Goal: Task Accomplishment & Management: Manage account settings

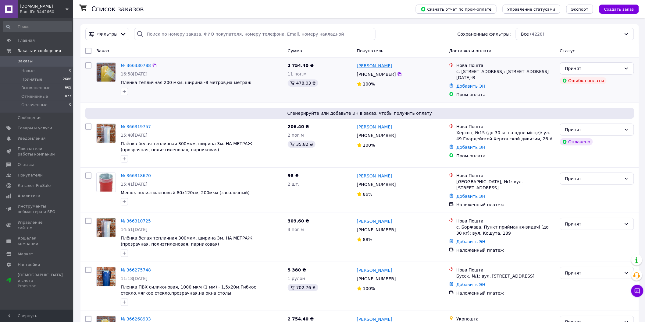
click at [367, 65] on link "[PERSON_NAME]" at bounding box center [374, 66] width 35 height 6
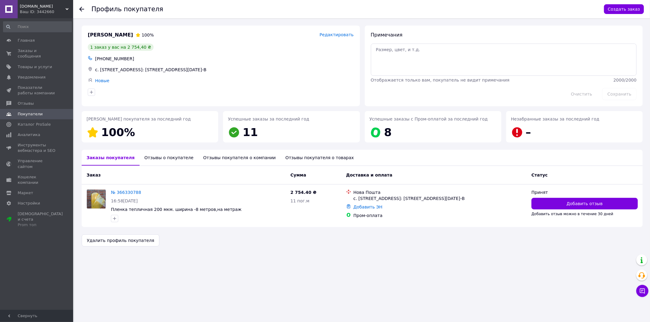
click at [154, 159] on div "Отзывы о покупателе" at bounding box center [169, 158] width 59 height 16
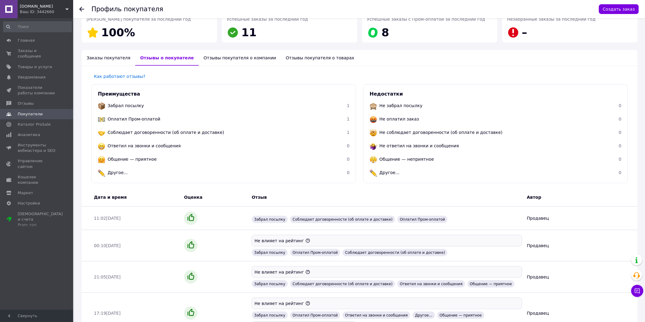
click at [214, 158] on ul "Забрал посылку 1 Оплатил Пром-оплатой 1 Соблюдает договоренности (об оплате и д…" at bounding box center [224, 140] width 252 height 80
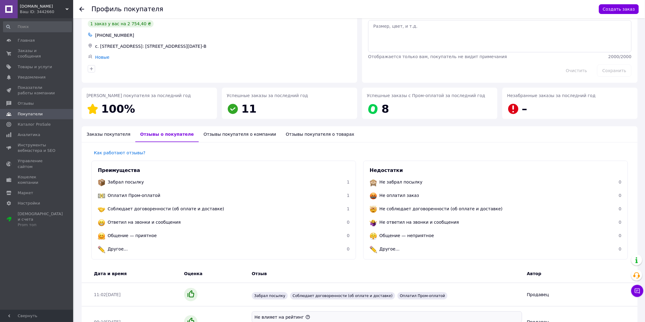
scroll to position [19, 0]
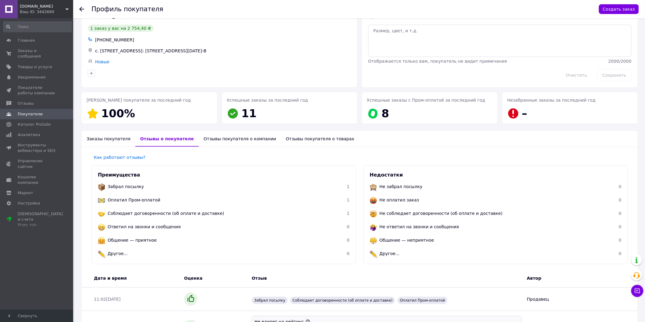
click at [230, 138] on div "Отзывы покупателя о компании" at bounding box center [240, 139] width 82 height 16
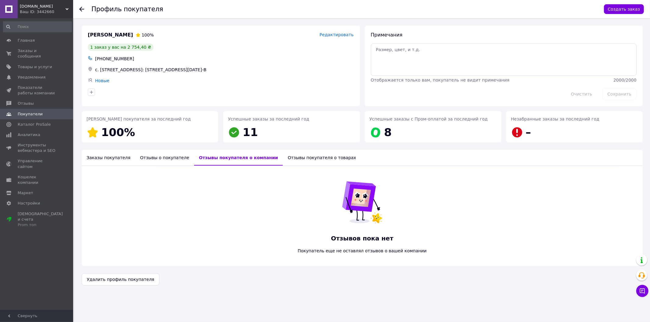
drag, startPoint x: 280, startPoint y: 157, endPoint x: 215, endPoint y: 157, distance: 64.3
click at [283, 157] on div "Отзывы покупателя о товарах" at bounding box center [322, 158] width 78 height 16
click at [97, 161] on div "Заказы покупателя" at bounding box center [109, 158] width 54 height 16
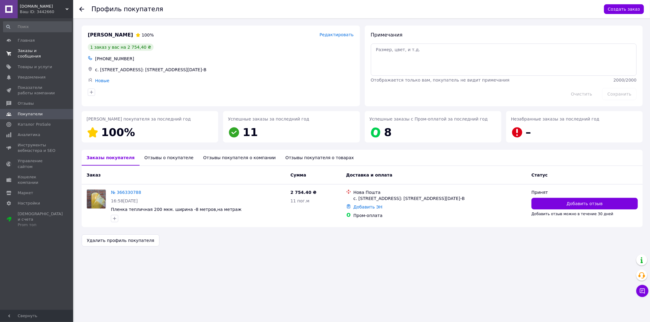
click at [41, 52] on span "Заказы и сообщения" at bounding box center [37, 53] width 39 height 11
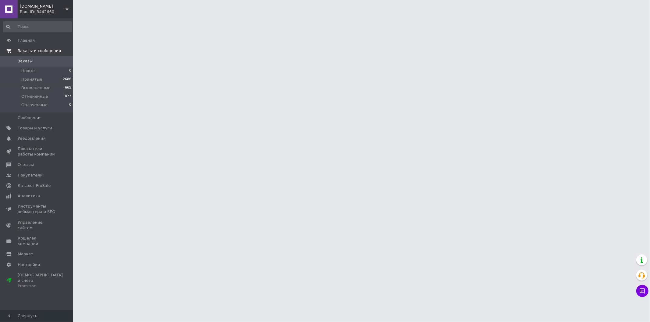
click at [32, 60] on span "Заказы" at bounding box center [37, 60] width 39 height 5
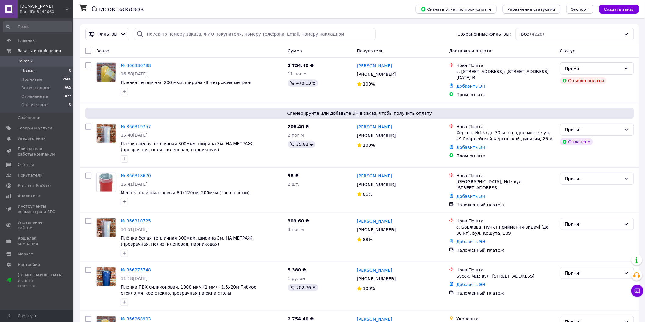
click at [28, 72] on span "Новые" at bounding box center [27, 70] width 13 height 5
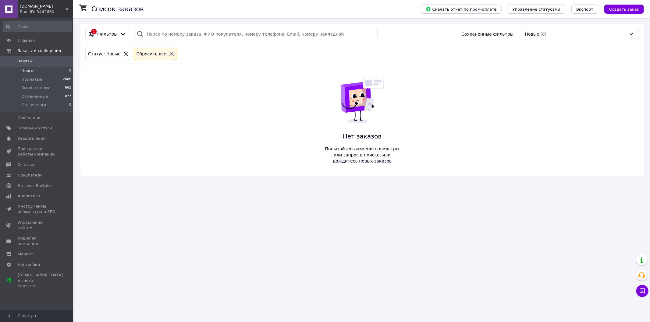
click at [38, 61] on span "Заказы" at bounding box center [37, 60] width 39 height 5
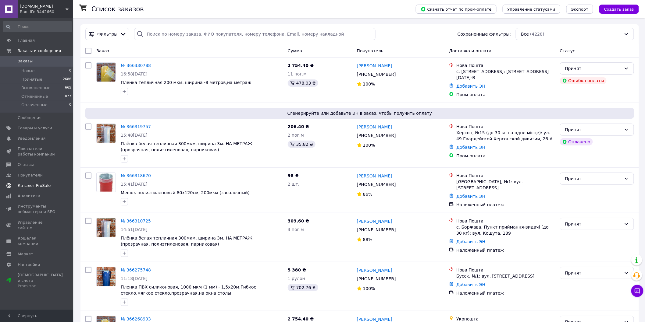
click at [41, 186] on span "Каталог ProSale" at bounding box center [34, 185] width 33 height 5
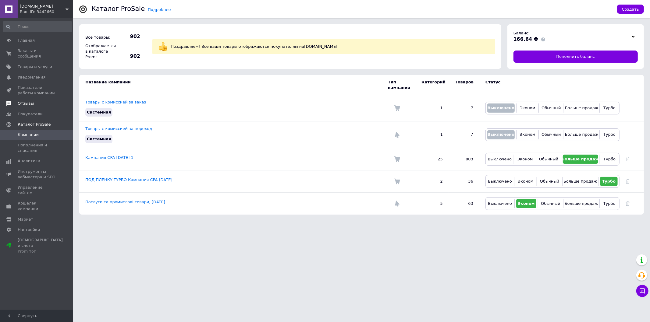
click at [29, 101] on span "Отзывы" at bounding box center [26, 103] width 16 height 5
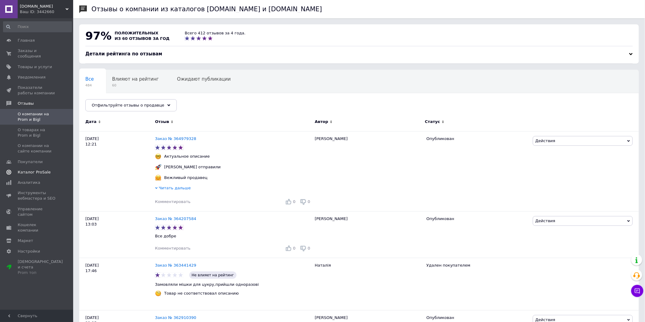
click at [41, 170] on span "Каталог ProSale" at bounding box center [34, 172] width 33 height 5
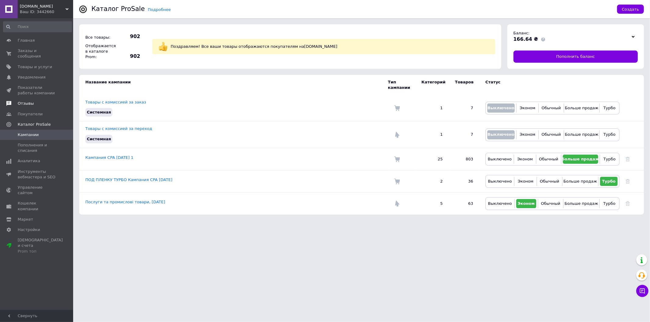
click at [34, 101] on link "Отзывы" at bounding box center [37, 103] width 75 height 10
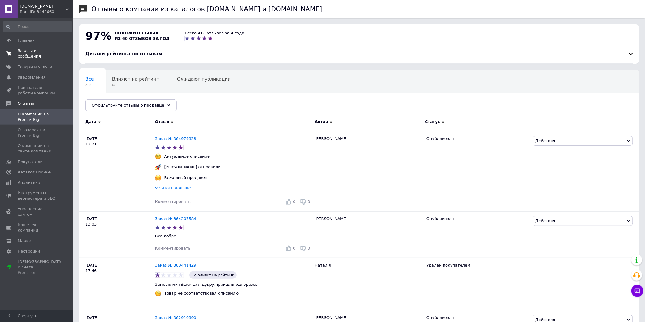
click at [45, 53] on span "Заказы и сообщения" at bounding box center [37, 53] width 39 height 11
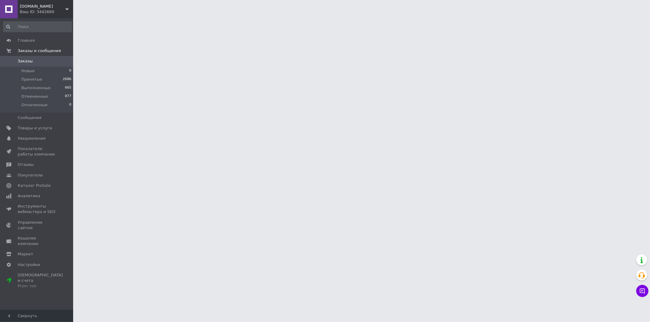
click at [40, 62] on span "Заказы" at bounding box center [37, 60] width 39 height 5
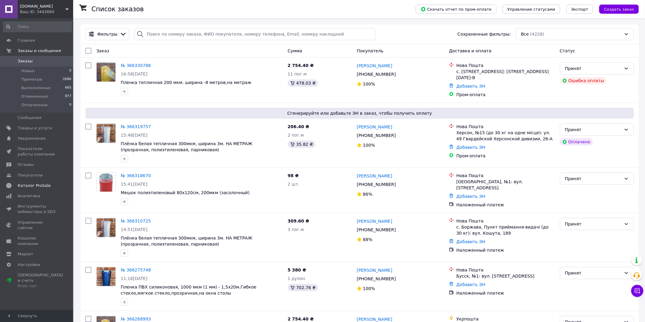
click at [49, 184] on span "Каталог ProSale" at bounding box center [37, 185] width 39 height 5
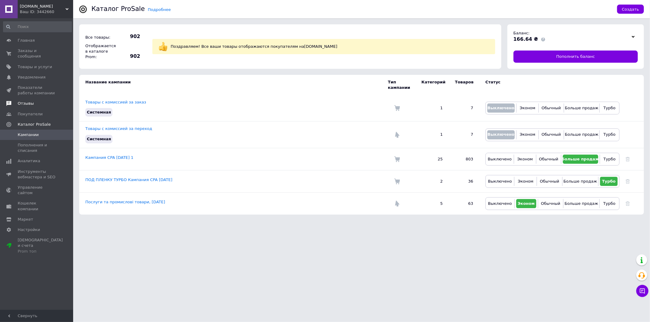
click at [23, 101] on span "Отзывы" at bounding box center [26, 103] width 16 height 5
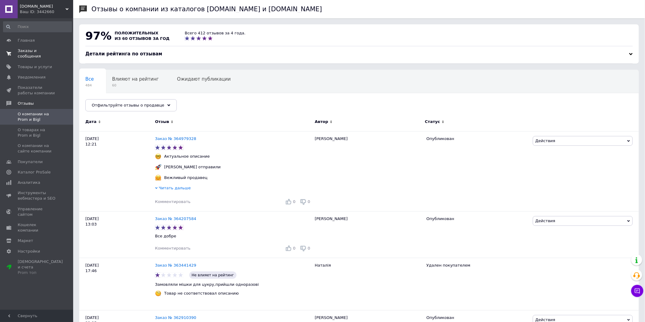
click at [28, 49] on span "Заказы и сообщения" at bounding box center [37, 53] width 39 height 11
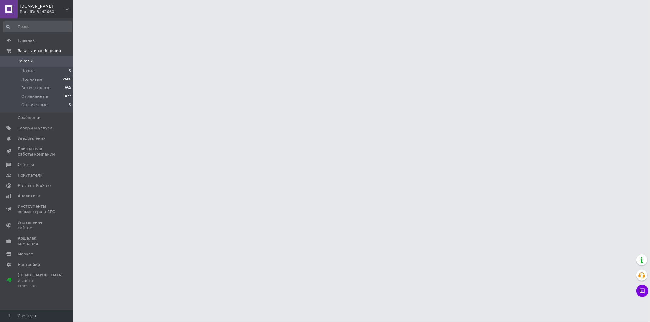
click at [26, 60] on span "Заказы" at bounding box center [25, 60] width 15 height 5
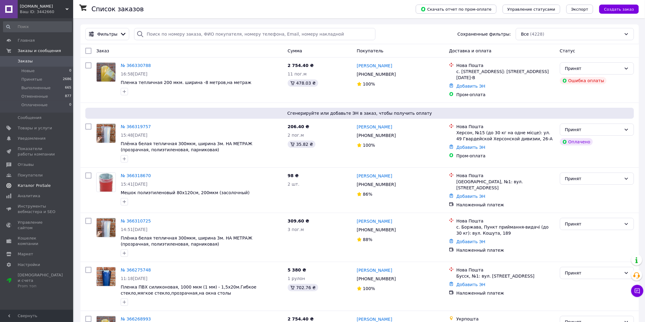
click at [43, 184] on span "Каталог ProSale" at bounding box center [34, 185] width 33 height 5
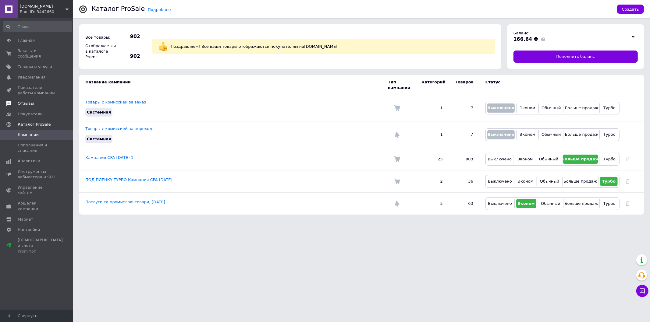
click at [23, 101] on span "Отзывы" at bounding box center [26, 103] width 16 height 5
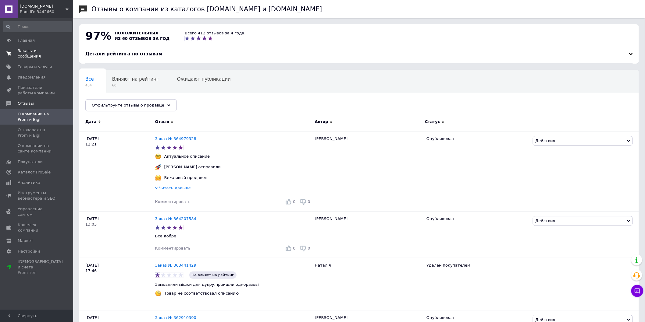
click at [44, 53] on span "Заказы и сообщения" at bounding box center [37, 53] width 39 height 11
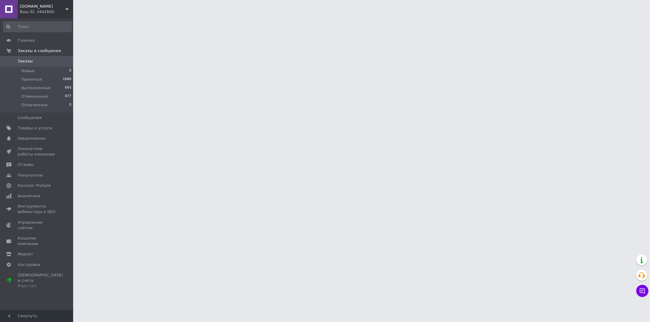
click at [39, 65] on link "Заказы 0" at bounding box center [37, 61] width 75 height 10
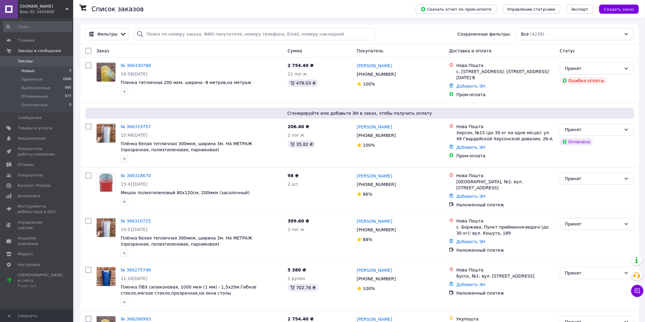
click at [22, 71] on span "Новые" at bounding box center [27, 70] width 13 height 5
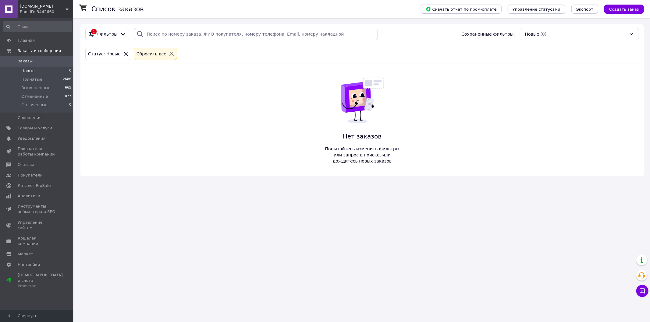
click at [32, 63] on span "Заказы" at bounding box center [37, 60] width 39 height 5
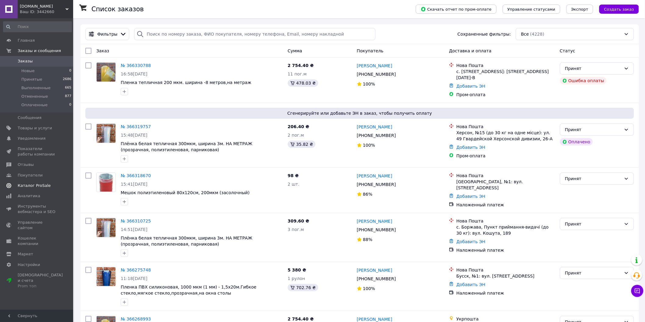
click at [37, 185] on span "Каталог ProSale" at bounding box center [34, 185] width 33 height 5
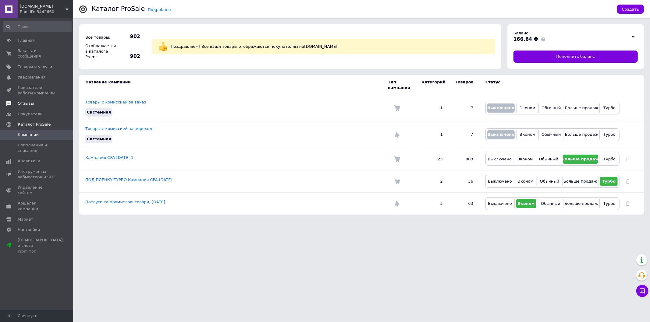
click at [19, 101] on span "Отзывы" at bounding box center [26, 103] width 16 height 5
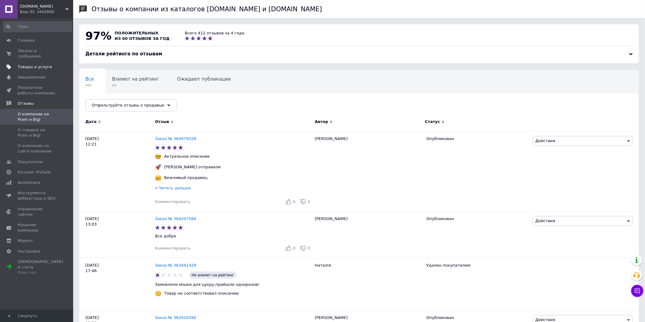
click at [23, 64] on span "Товары и услуги" at bounding box center [35, 66] width 34 height 5
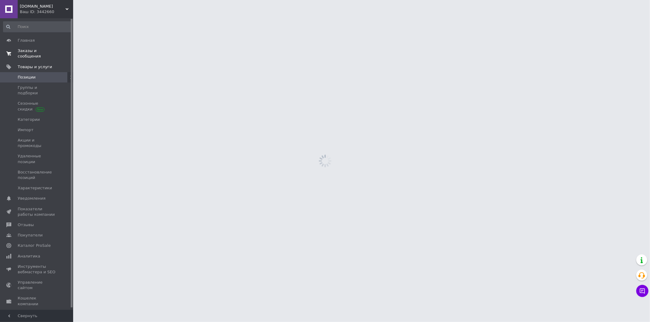
click at [28, 51] on span "Заказы и сообщения" at bounding box center [37, 53] width 39 height 11
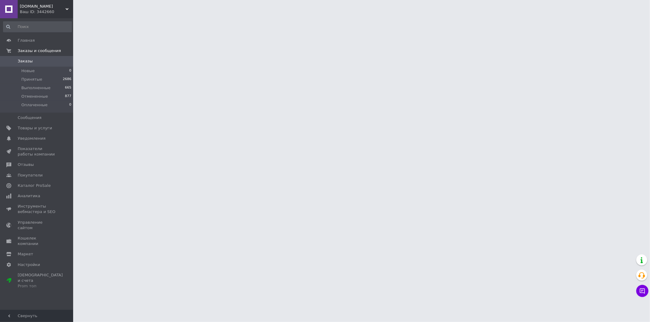
click at [31, 60] on span "Заказы" at bounding box center [37, 60] width 39 height 5
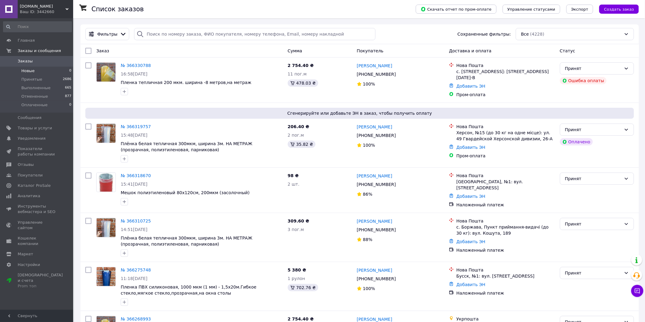
click at [32, 71] on span "Новые" at bounding box center [27, 70] width 13 height 5
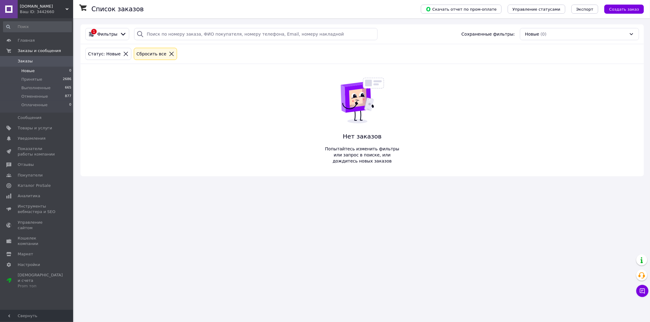
click at [36, 60] on span "Заказы" at bounding box center [37, 60] width 39 height 5
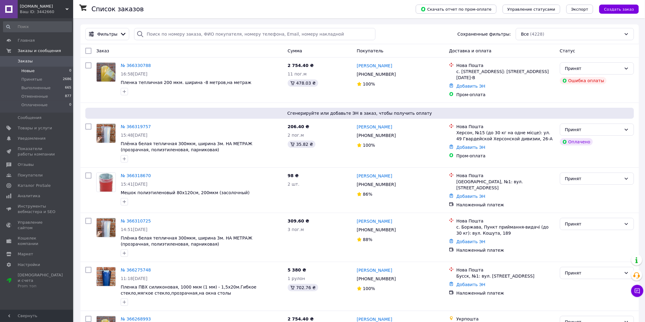
click at [27, 71] on span "Новые" at bounding box center [27, 70] width 13 height 5
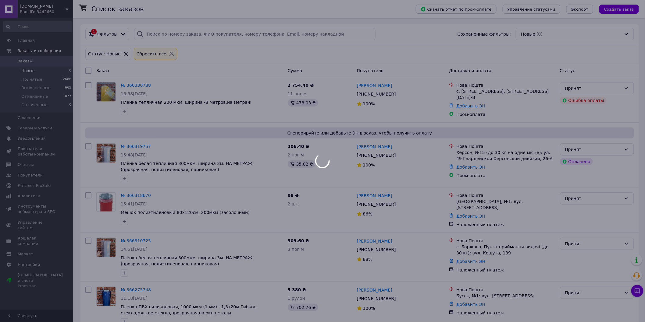
click at [32, 62] on span "Заказы" at bounding box center [37, 60] width 39 height 5
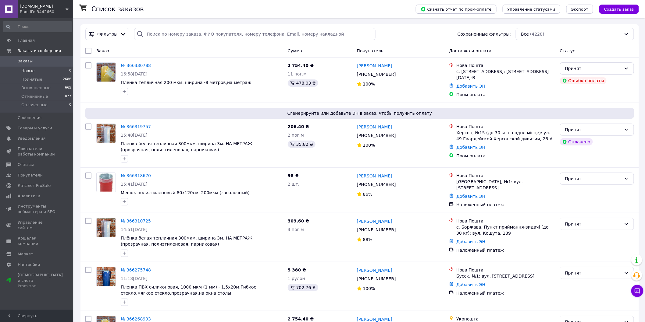
click at [32, 71] on span "Новые" at bounding box center [27, 70] width 13 height 5
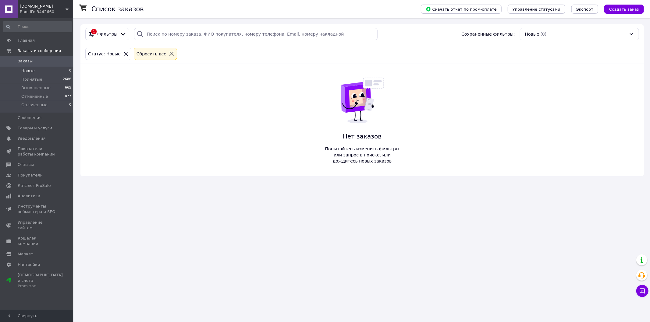
click at [37, 60] on span "Заказы" at bounding box center [37, 60] width 39 height 5
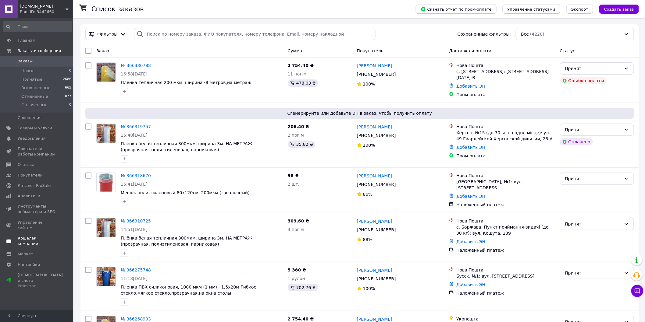
click at [38, 188] on span "Каталог ProSale" at bounding box center [34, 185] width 33 height 5
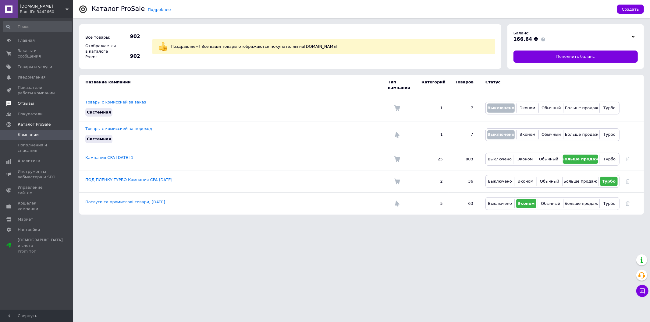
click at [22, 101] on link "Отзывы" at bounding box center [37, 103] width 75 height 10
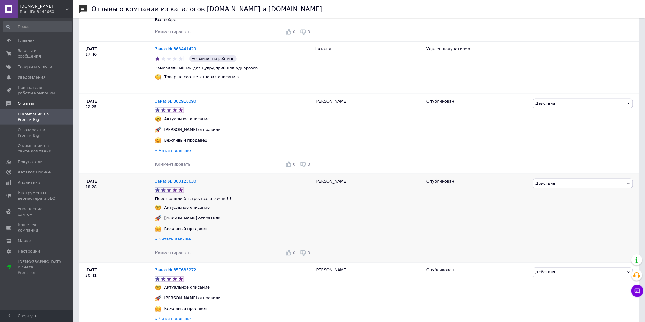
scroll to position [271, 0]
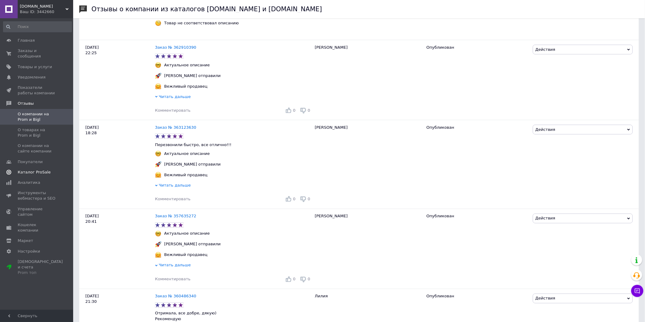
click at [35, 170] on span "Каталог ProSale" at bounding box center [34, 172] width 33 height 5
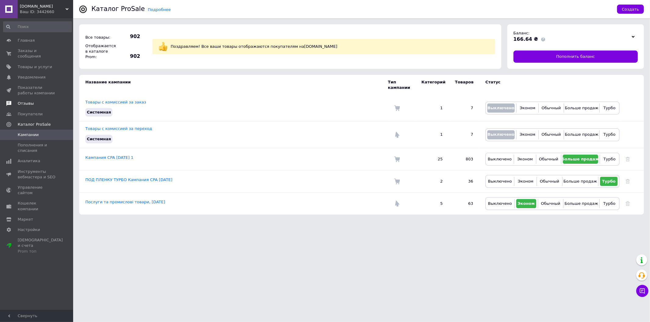
click at [30, 101] on span "Отзывы" at bounding box center [26, 103] width 16 height 5
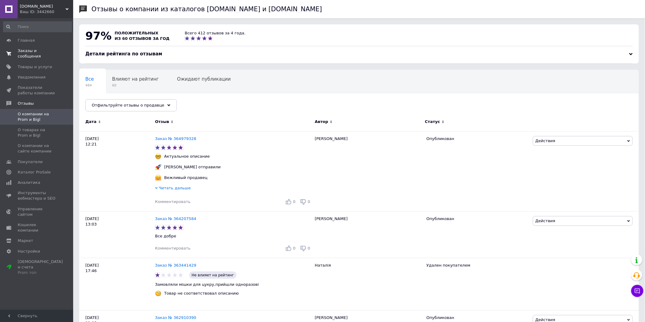
click at [30, 53] on span "Заказы и сообщения" at bounding box center [37, 53] width 39 height 11
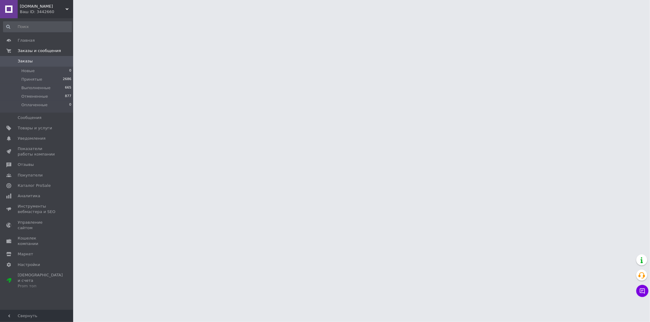
click at [23, 64] on span "Заказы" at bounding box center [25, 60] width 15 height 5
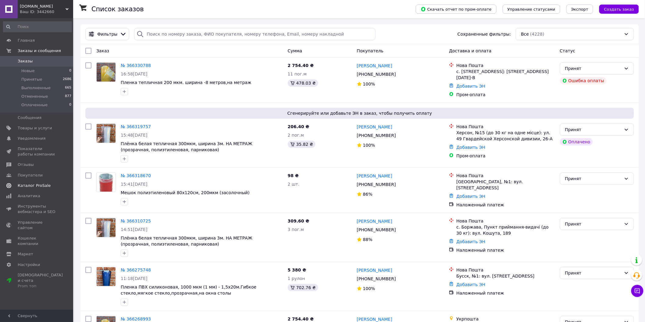
click at [41, 186] on span "Каталог ProSale" at bounding box center [34, 185] width 33 height 5
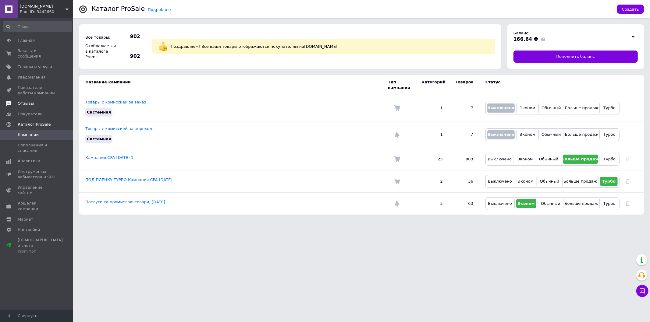
click at [31, 101] on span "Отзывы" at bounding box center [26, 103] width 16 height 5
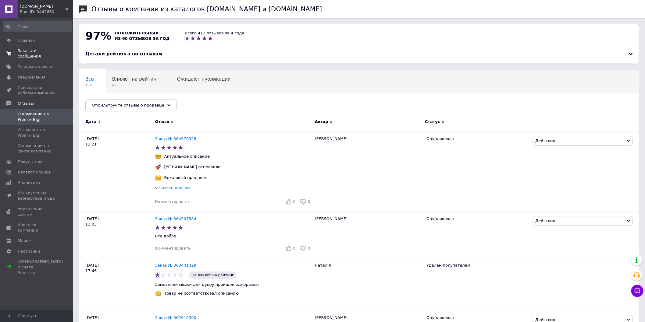
click at [41, 50] on span "Заказы и сообщения" at bounding box center [37, 53] width 39 height 11
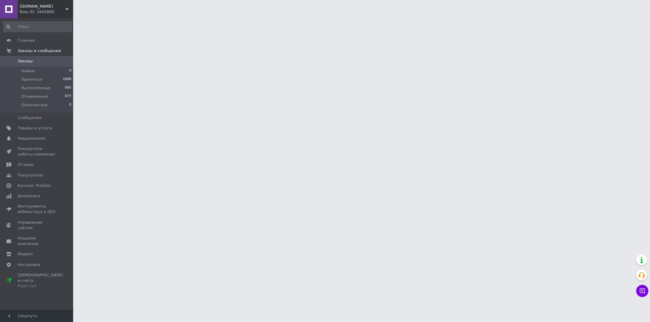
click at [35, 64] on span "Заказы" at bounding box center [37, 60] width 39 height 5
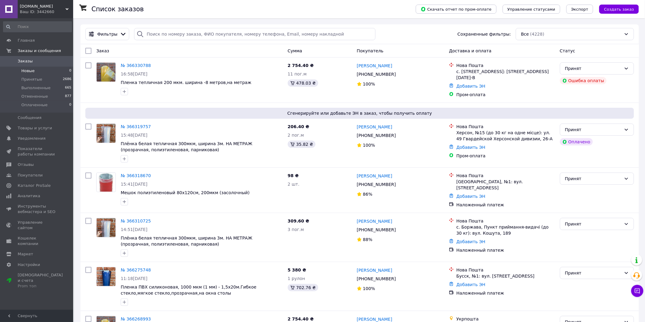
click at [28, 71] on span "Новые" at bounding box center [27, 70] width 13 height 5
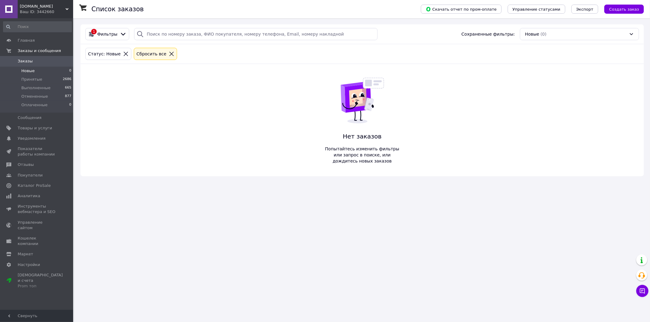
click at [30, 61] on span "Заказы" at bounding box center [25, 60] width 15 height 5
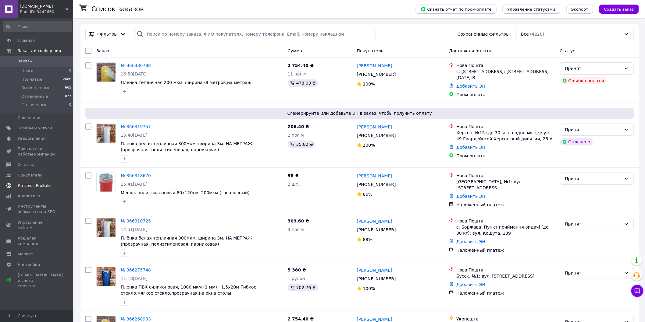
click at [35, 189] on link "Каталог ProSale" at bounding box center [37, 186] width 75 height 10
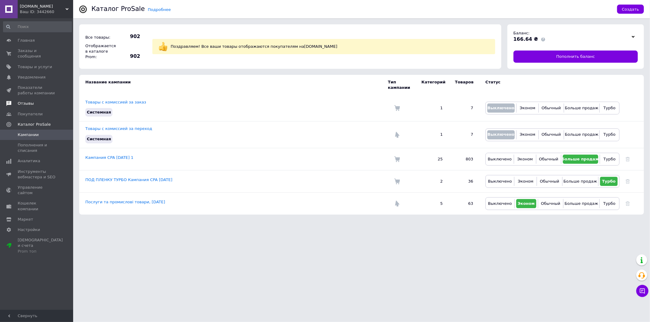
click at [27, 101] on span "Отзывы" at bounding box center [26, 103] width 16 height 5
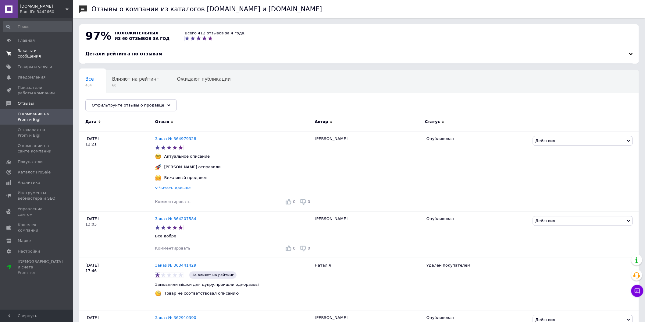
click at [42, 52] on span "Заказы и сообщения" at bounding box center [37, 53] width 39 height 11
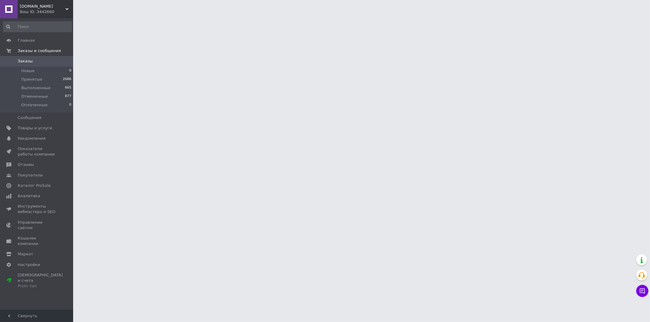
click at [35, 62] on span "Заказы" at bounding box center [37, 60] width 39 height 5
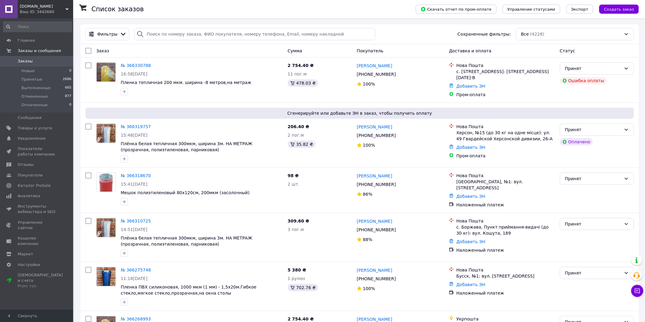
drag, startPoint x: 409, startPoint y: 34, endPoint x: 393, endPoint y: 35, distance: 16.5
click at [393, 35] on div "Фильтры Сохраненные фильтры: Все (4228)" at bounding box center [359, 34] width 553 height 12
drag, startPoint x: 335, startPoint y: 71, endPoint x: 257, endPoint y: 77, distance: 78.8
drag, startPoint x: 257, startPoint y: 77, endPoint x: 244, endPoint y: 92, distance: 20.3
click at [244, 92] on div at bounding box center [201, 92] width 165 height 10
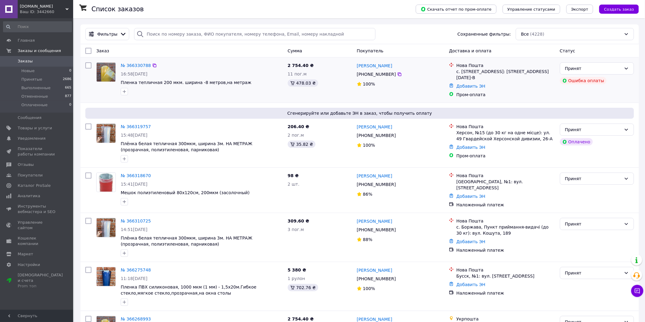
drag, startPoint x: 244, startPoint y: 93, endPoint x: 222, endPoint y: 96, distance: 22.2
click at [222, 96] on div at bounding box center [201, 92] width 165 height 10
drag, startPoint x: 242, startPoint y: 93, endPoint x: 222, endPoint y: 90, distance: 20.0
click at [222, 90] on div at bounding box center [201, 92] width 165 height 10
click at [48, 185] on span "Каталог ProSale" at bounding box center [37, 185] width 39 height 5
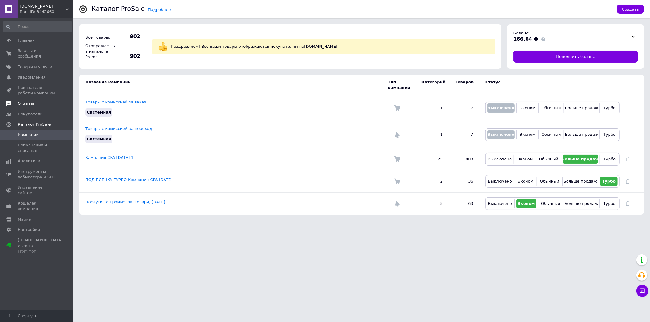
click at [21, 101] on span "Отзывы" at bounding box center [26, 103] width 16 height 5
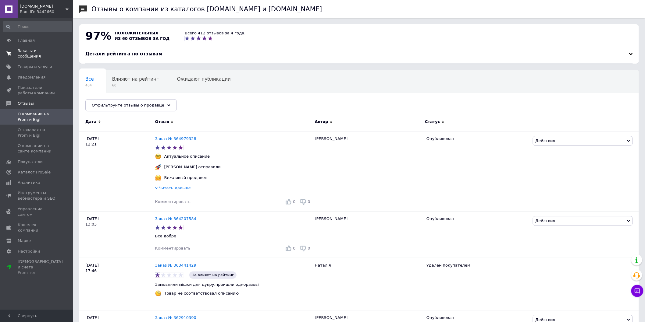
click at [17, 53] on span at bounding box center [9, 53] width 18 height 11
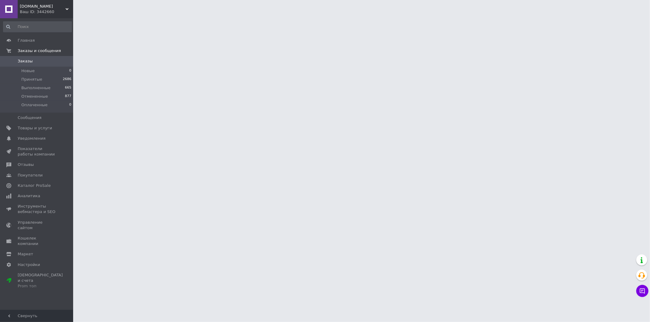
click at [18, 61] on span "Заказы" at bounding box center [25, 60] width 15 height 5
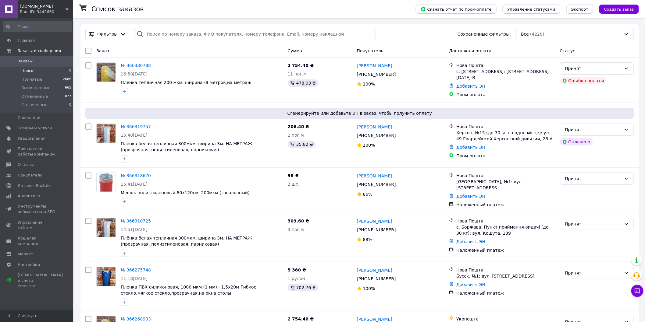
click at [32, 70] on span "Новые" at bounding box center [27, 70] width 13 height 5
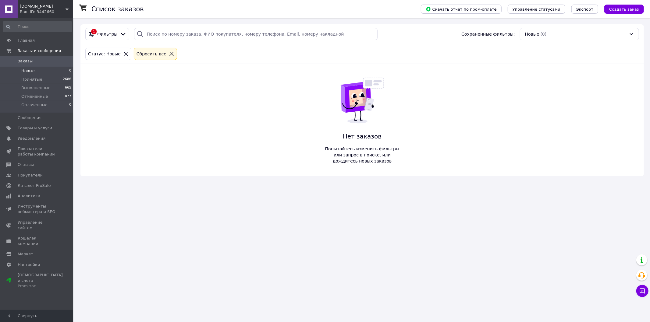
click at [34, 61] on span "Заказы" at bounding box center [37, 60] width 39 height 5
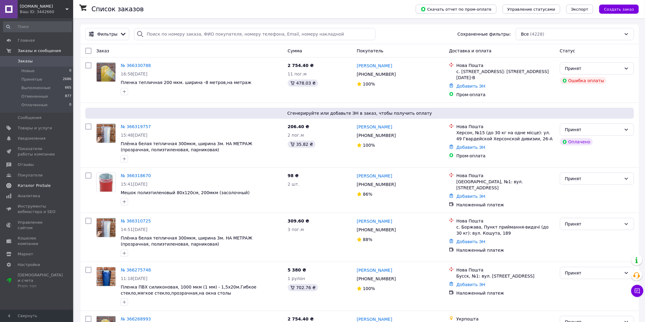
click at [25, 183] on span "Каталог ProSale" at bounding box center [34, 185] width 33 height 5
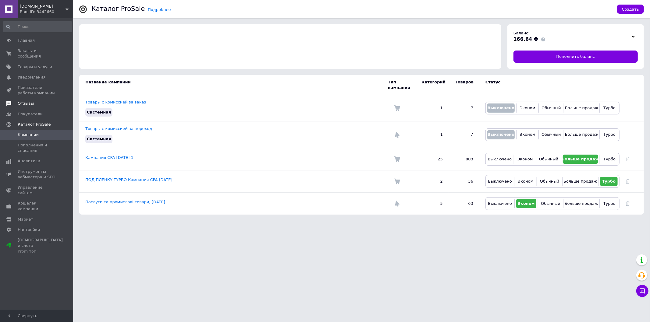
click at [29, 101] on span "Отзывы" at bounding box center [26, 103] width 16 height 5
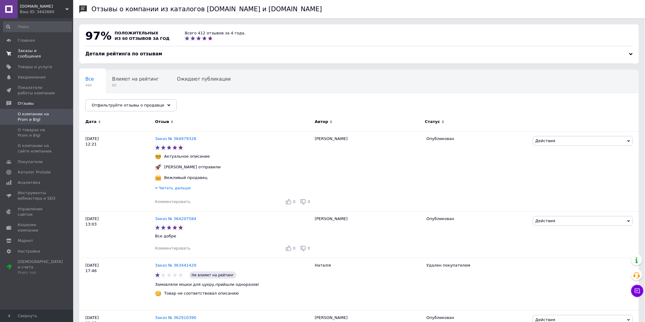
click at [36, 50] on span "Заказы и сообщения" at bounding box center [37, 53] width 39 height 11
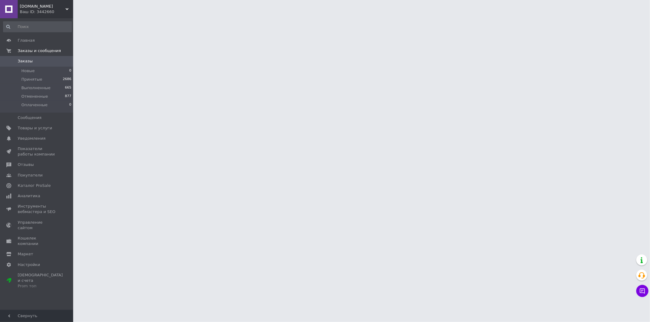
click at [31, 59] on span "Заказы" at bounding box center [37, 60] width 39 height 5
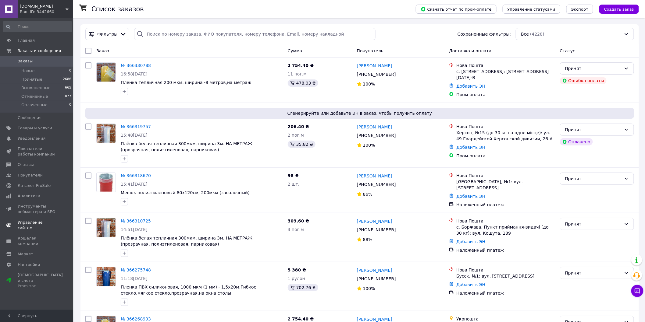
click at [35, 185] on span "Каталог ProSale" at bounding box center [34, 185] width 33 height 5
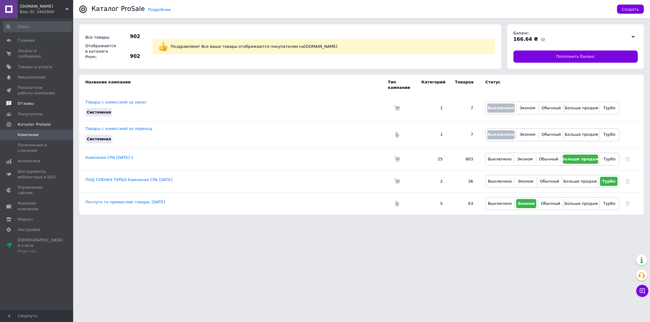
click at [23, 101] on span "Отзывы" at bounding box center [26, 103] width 16 height 5
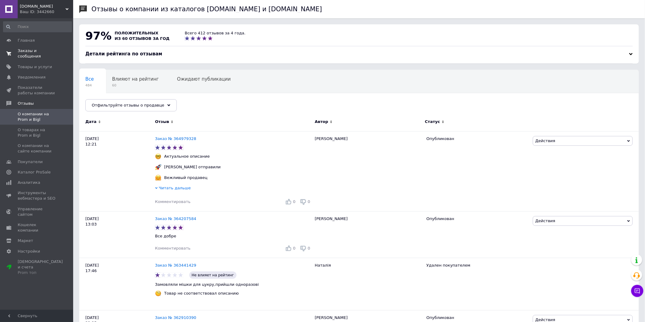
click at [41, 52] on span "Заказы и сообщения" at bounding box center [37, 53] width 39 height 11
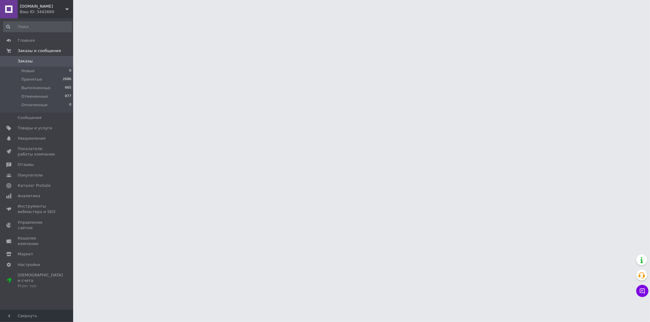
click at [38, 62] on span "Заказы" at bounding box center [37, 60] width 39 height 5
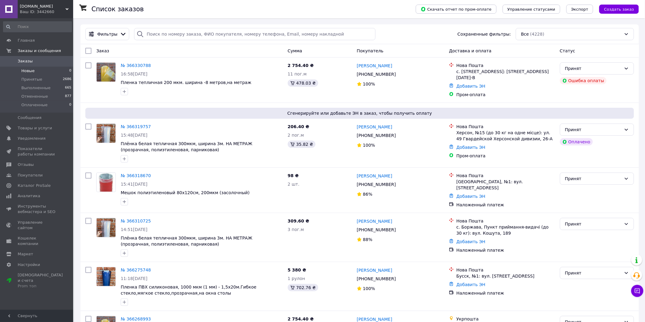
click at [30, 69] on span "Новые" at bounding box center [27, 70] width 13 height 5
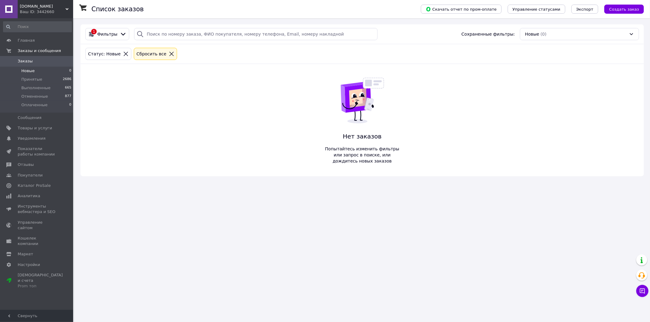
click at [35, 63] on span "Заказы" at bounding box center [37, 60] width 39 height 5
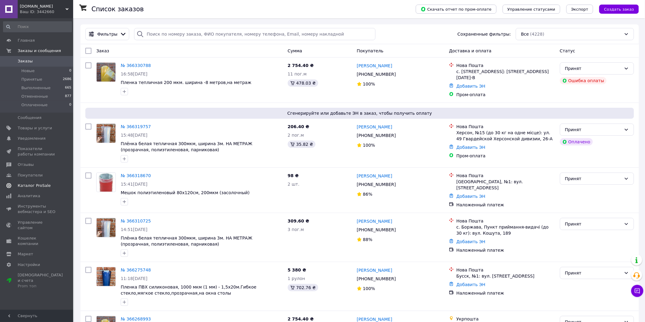
click at [48, 185] on span "Каталог ProSale" at bounding box center [37, 185] width 39 height 5
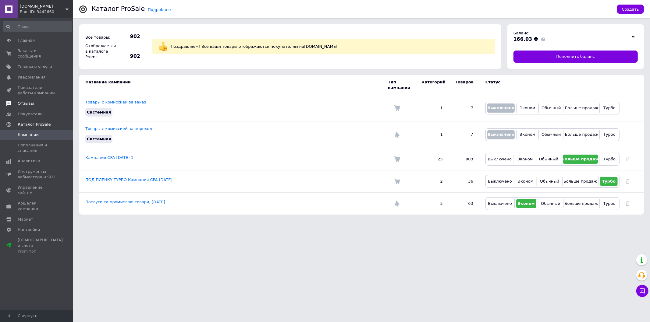
click at [26, 101] on span "Отзывы" at bounding box center [26, 103] width 16 height 5
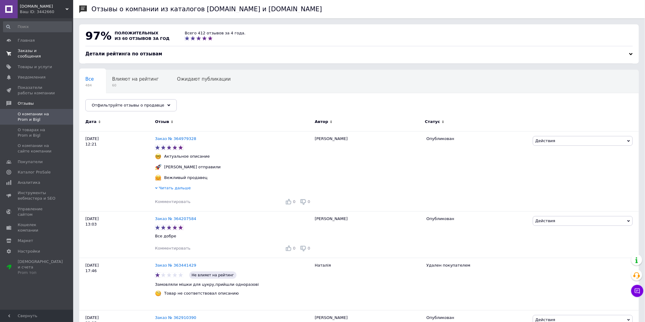
click at [35, 48] on link "Заказы и сообщения 0 0" at bounding box center [37, 54] width 75 height 16
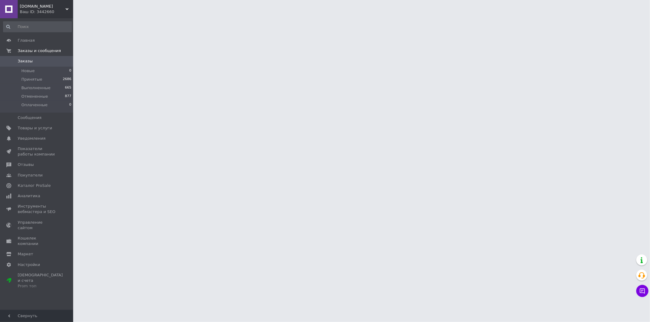
click at [35, 61] on span "Заказы" at bounding box center [37, 60] width 39 height 5
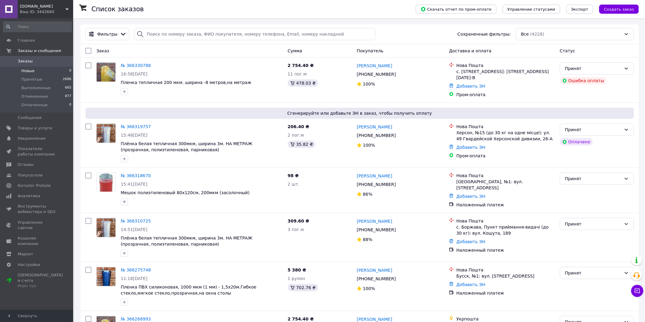
click at [28, 70] on span "Новые" at bounding box center [27, 70] width 13 height 5
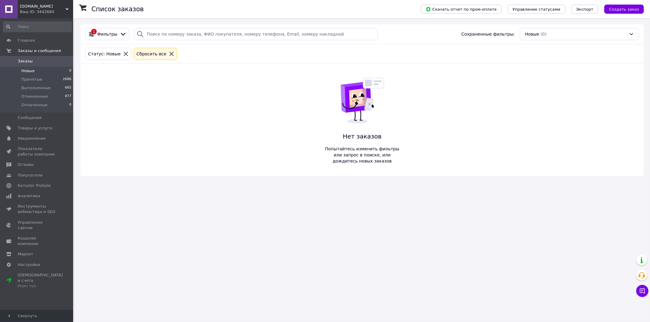
click at [36, 62] on span "Заказы" at bounding box center [37, 60] width 39 height 5
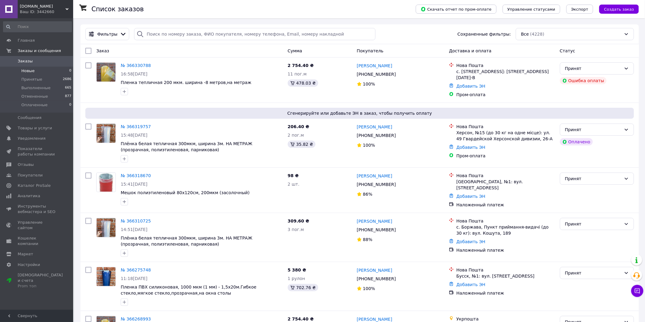
click at [25, 73] on span "Новые" at bounding box center [27, 70] width 13 height 5
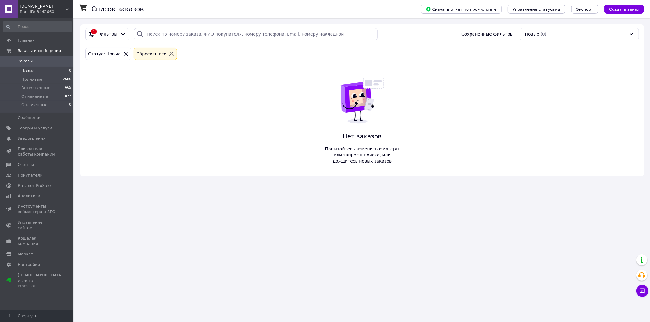
click at [28, 60] on span "Заказы" at bounding box center [25, 60] width 15 height 5
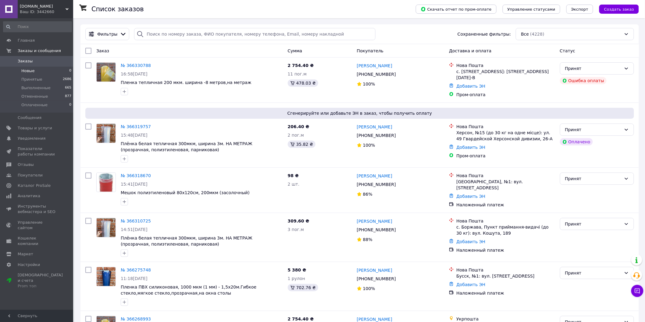
click at [40, 70] on li "Новые 0" at bounding box center [37, 71] width 75 height 9
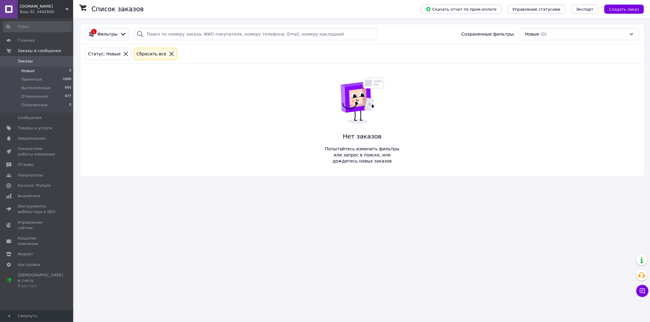
click at [44, 62] on span "Заказы" at bounding box center [37, 60] width 39 height 5
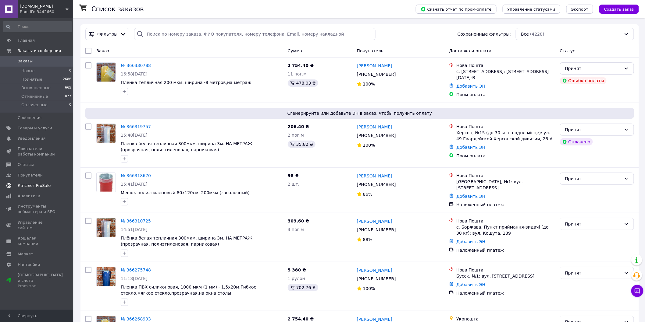
click at [34, 186] on span "Каталог ProSale" at bounding box center [34, 185] width 33 height 5
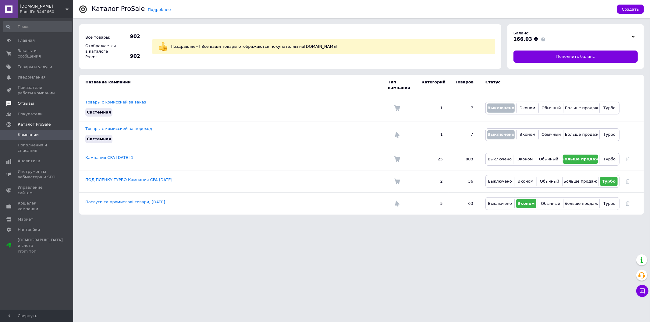
click at [27, 101] on span "Отзывы" at bounding box center [26, 103] width 16 height 5
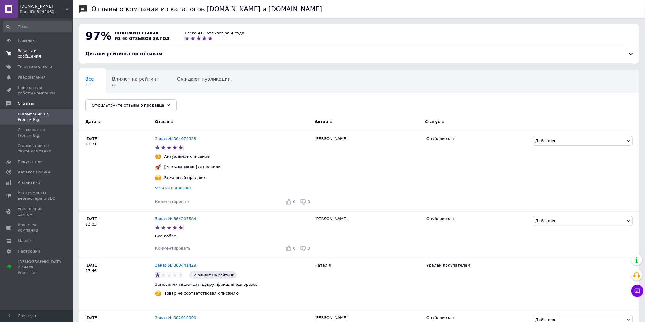
click at [34, 49] on span "Заказы и сообщения" at bounding box center [37, 53] width 39 height 11
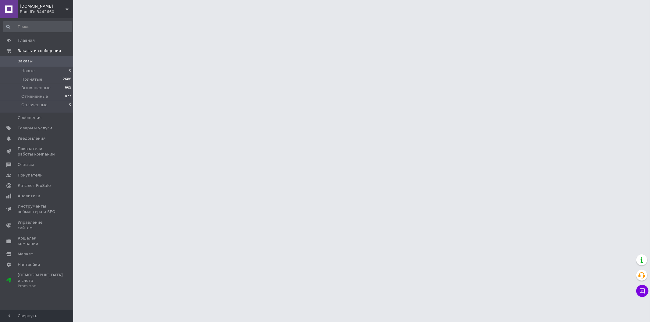
click at [32, 61] on span "Заказы" at bounding box center [37, 60] width 39 height 5
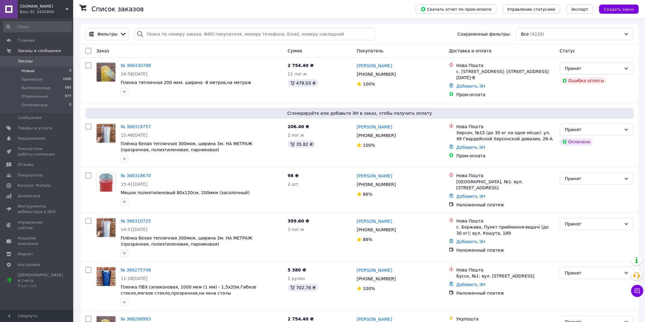
click at [27, 69] on span "Новые" at bounding box center [27, 70] width 13 height 5
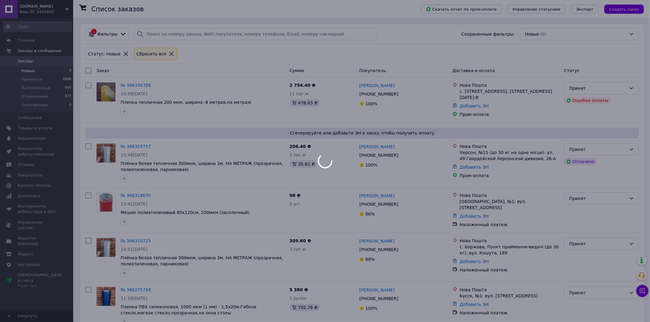
click at [31, 62] on span "Заказы" at bounding box center [37, 60] width 39 height 5
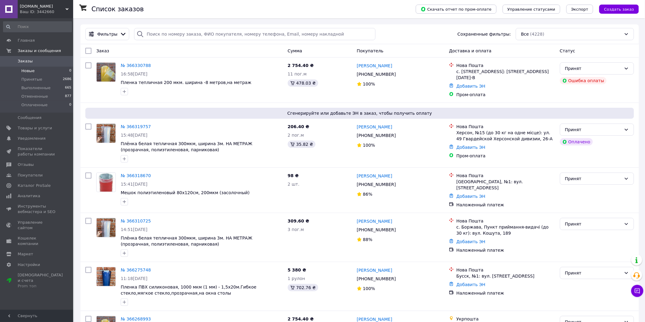
click at [24, 71] on span "Новые" at bounding box center [27, 70] width 13 height 5
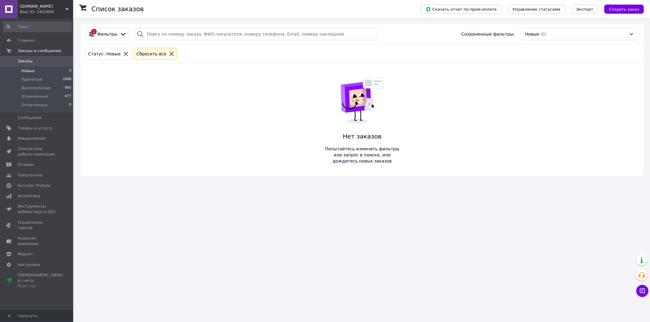
click at [44, 66] on link "Заказы 0" at bounding box center [37, 61] width 75 height 10
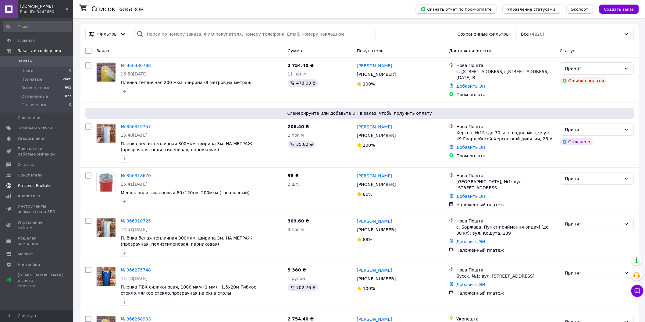
click at [36, 185] on span "Каталог ProSale" at bounding box center [34, 185] width 33 height 5
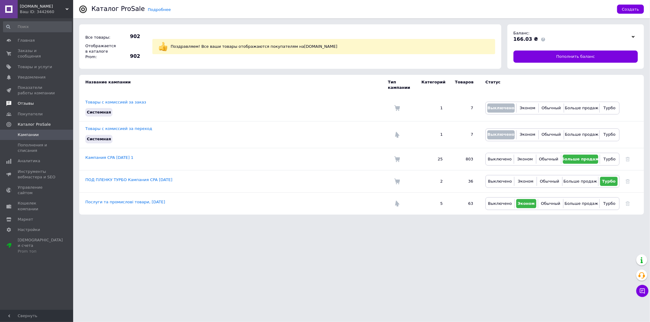
click at [28, 101] on span "Отзывы" at bounding box center [26, 103] width 16 height 5
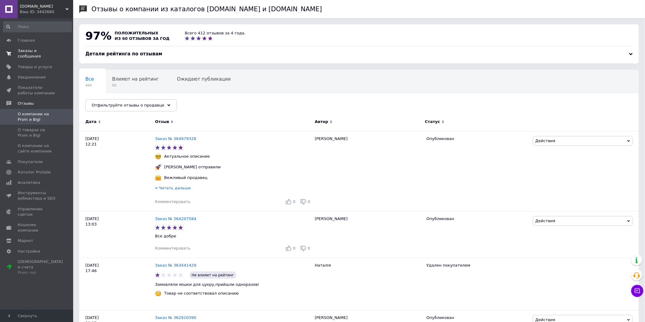
click at [41, 51] on span "Заказы и сообщения" at bounding box center [37, 53] width 39 height 11
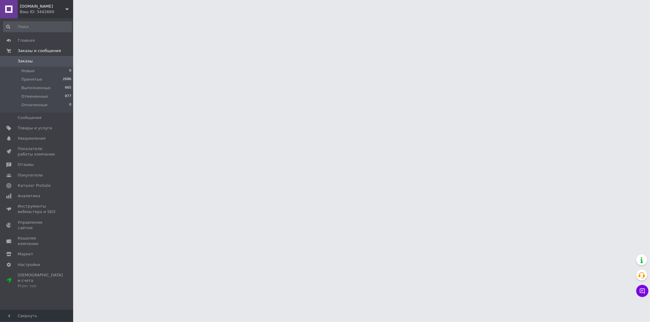
click at [40, 62] on span "Заказы" at bounding box center [37, 60] width 39 height 5
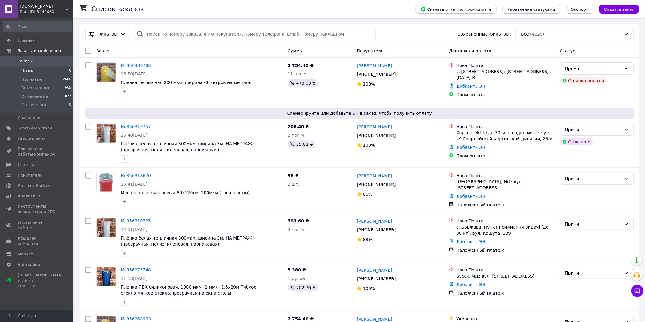
click at [53, 71] on li "Новые 0" at bounding box center [37, 71] width 75 height 9
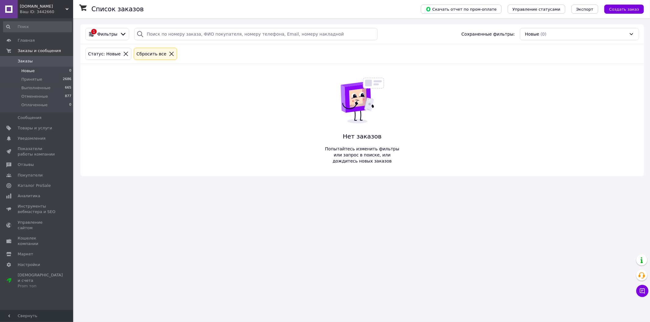
click at [56, 65] on link "Заказы 0" at bounding box center [37, 61] width 75 height 10
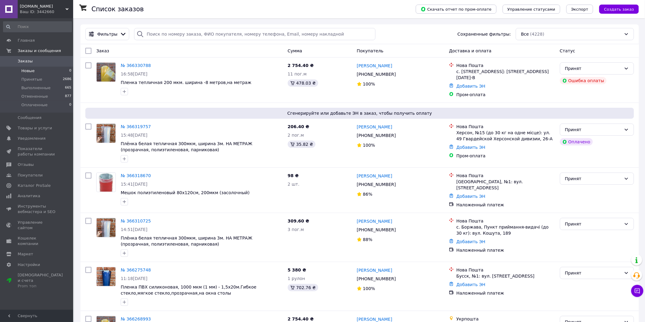
click at [33, 70] on span "Новые" at bounding box center [27, 70] width 13 height 5
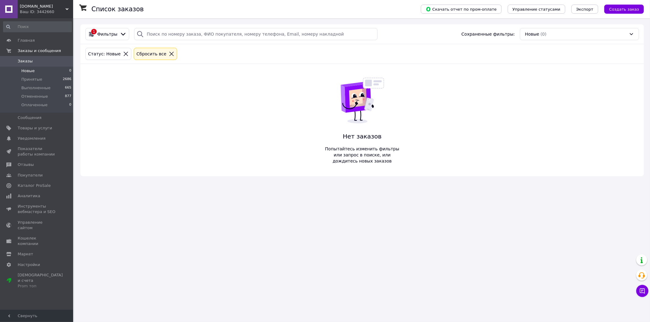
click at [40, 62] on span "Заказы" at bounding box center [37, 60] width 39 height 5
